Goal: Navigation & Orientation: Find specific page/section

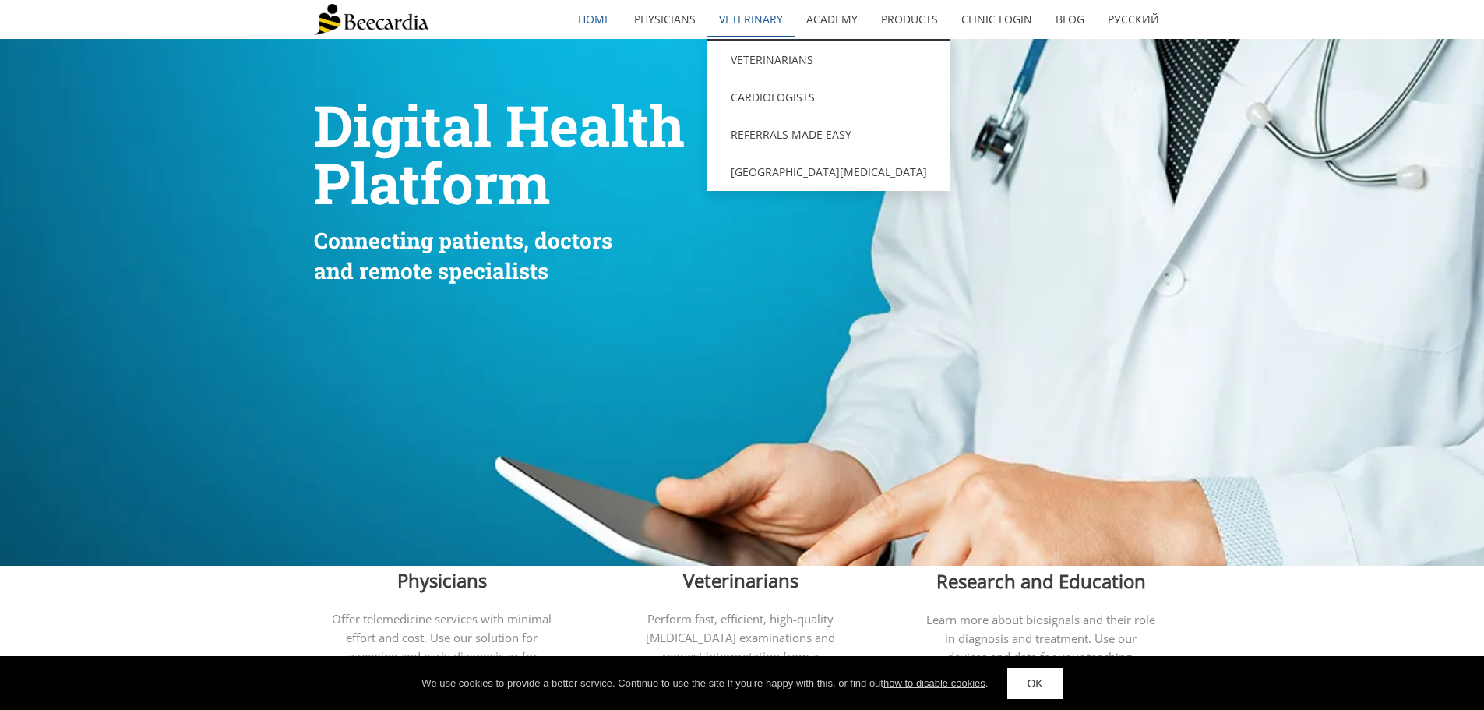
click at [743, 15] on link "Veterinary" at bounding box center [751, 20] width 87 height 36
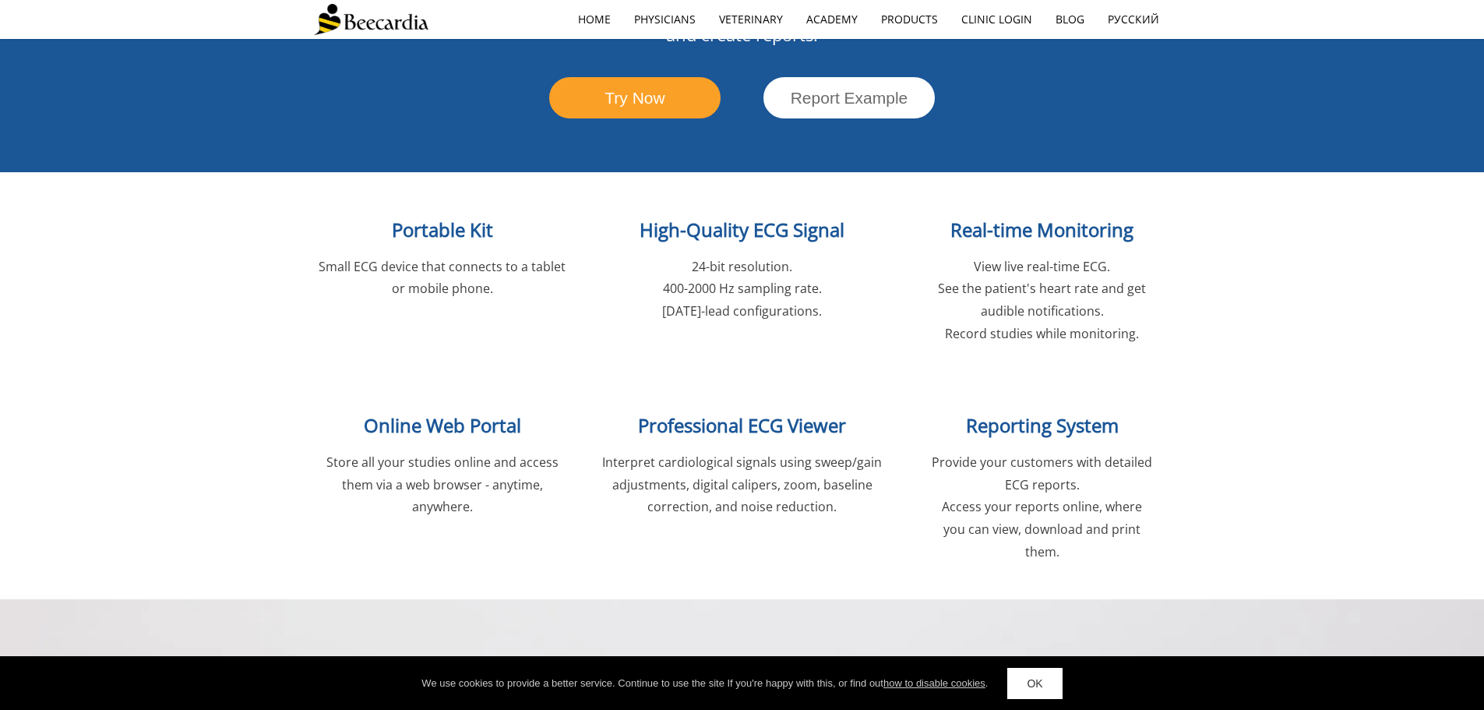
scroll to position [1909, 0]
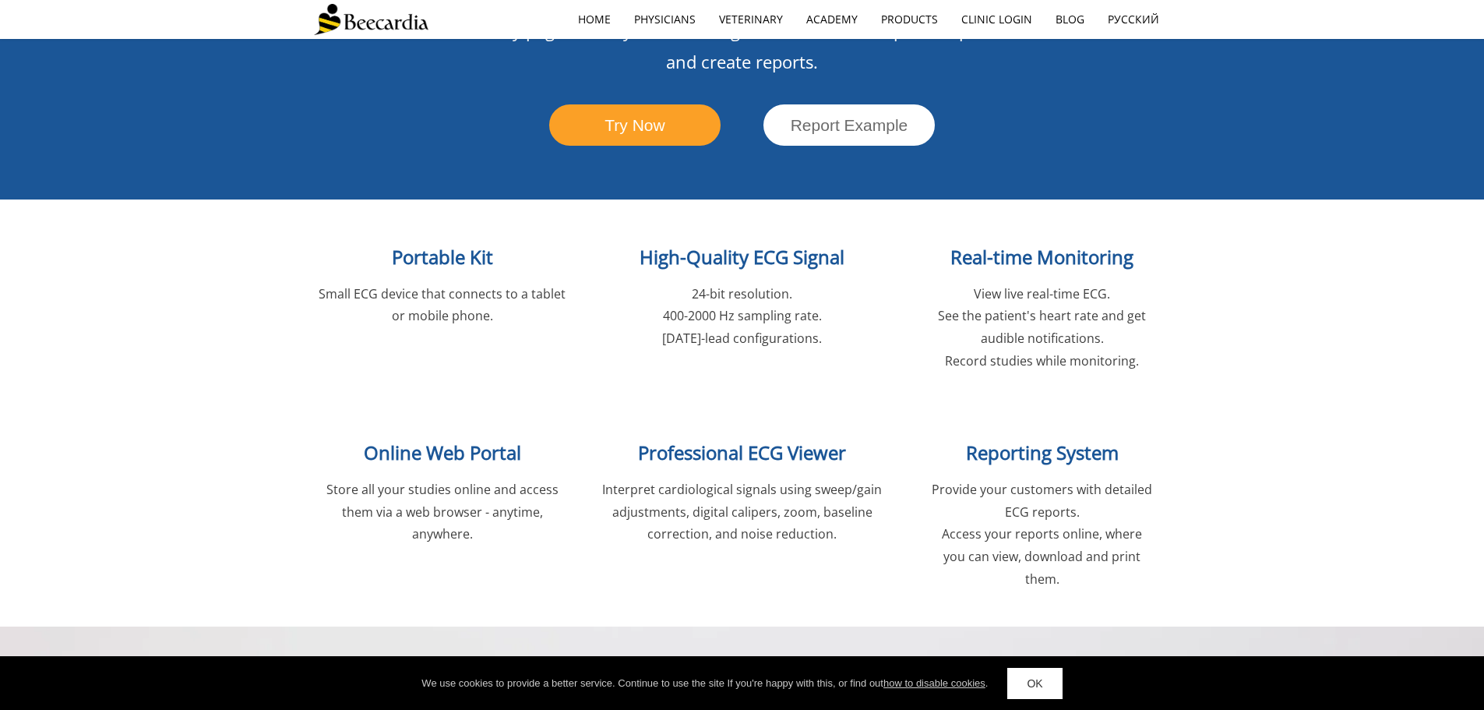
click at [408, 439] on span "Online Web Portal" at bounding box center [442, 452] width 157 height 26
click at [405, 425] on h2 "Online Web Portal" at bounding box center [442, 448] width 257 height 46
click at [408, 439] on span "Online Web Portal" at bounding box center [442, 452] width 157 height 26
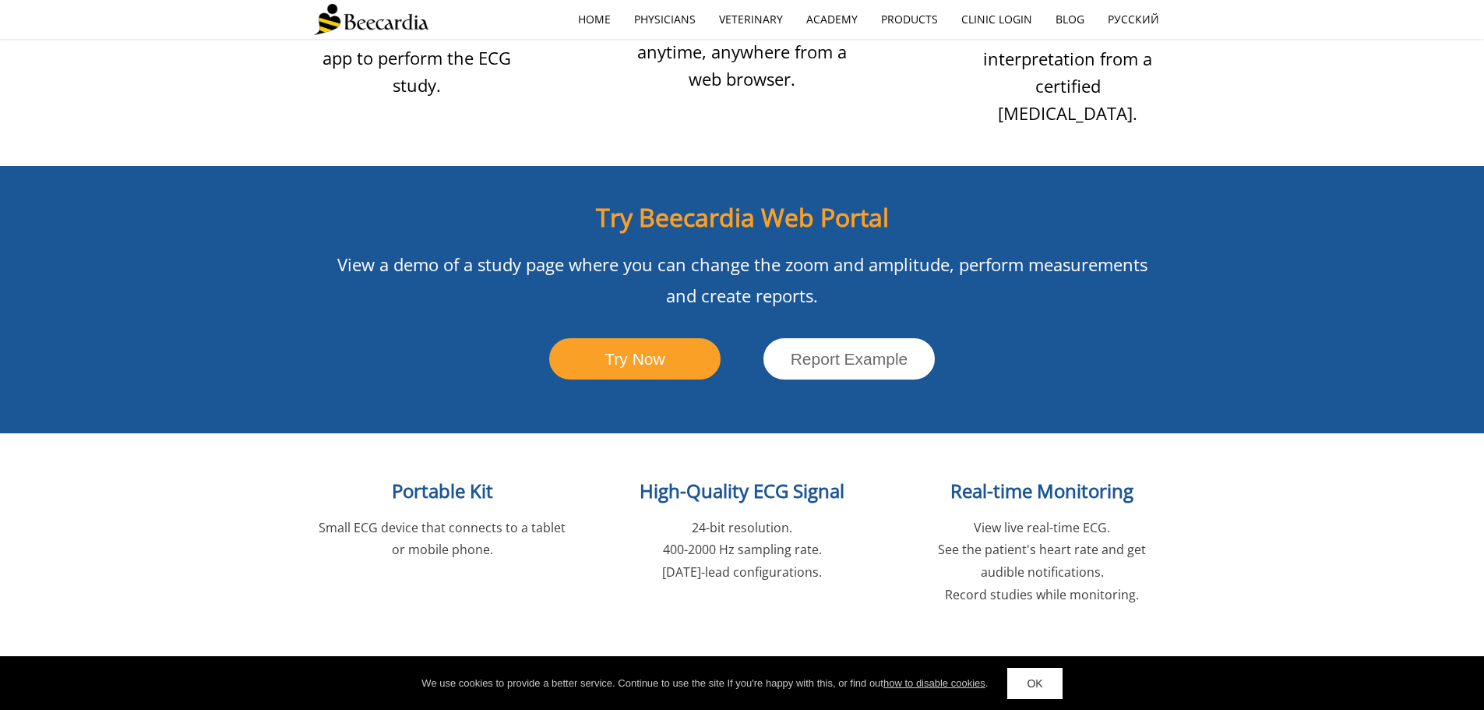
scroll to position [1364, 0]
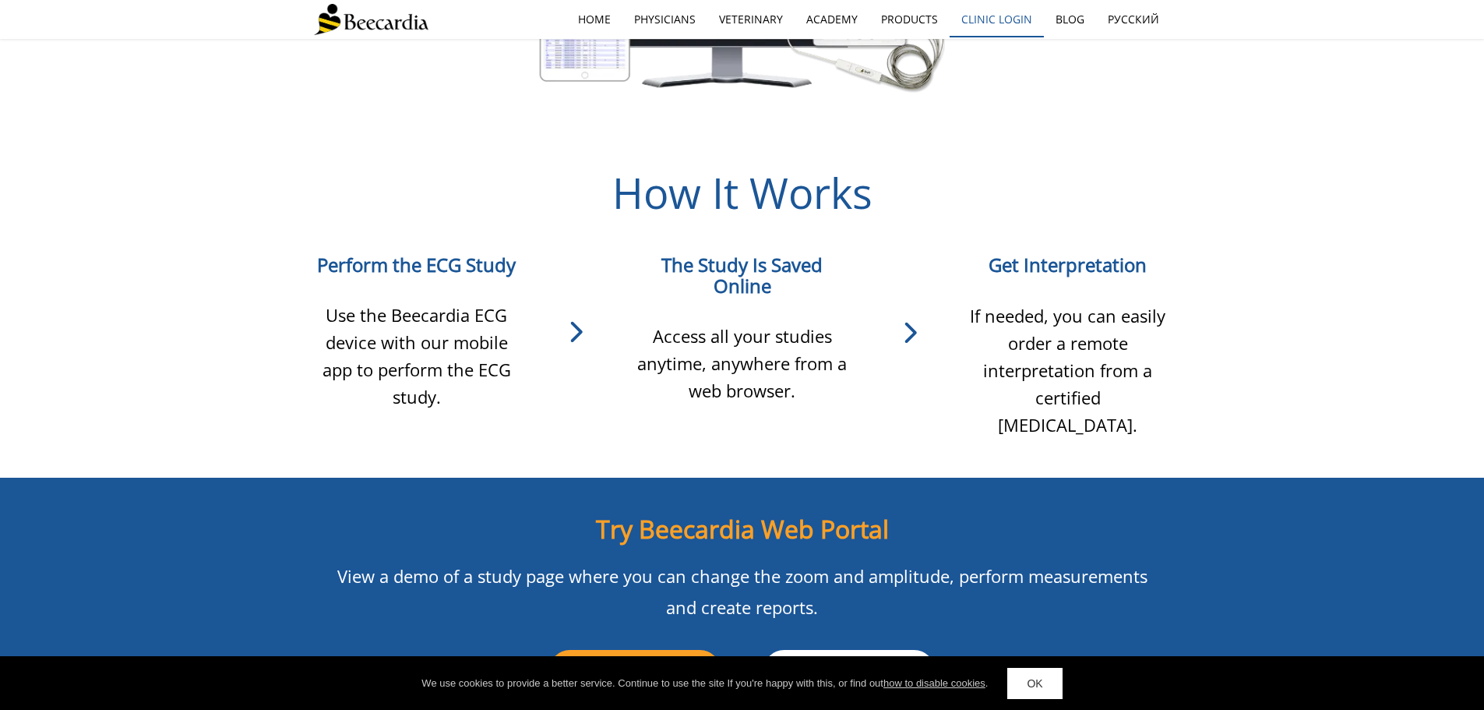
click at [997, 20] on link "Clinic Login" at bounding box center [997, 20] width 94 height 36
